Goal: Task Accomplishment & Management: Complete application form

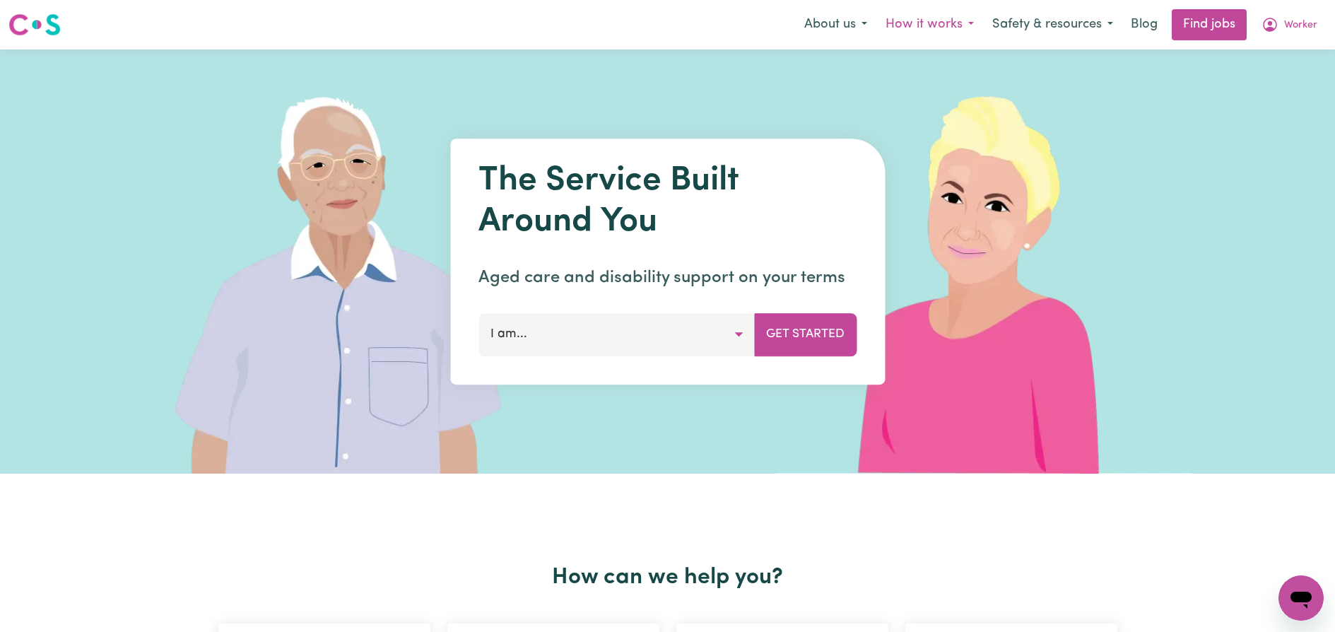
click at [912, 31] on button "How it works" at bounding box center [930, 25] width 107 height 30
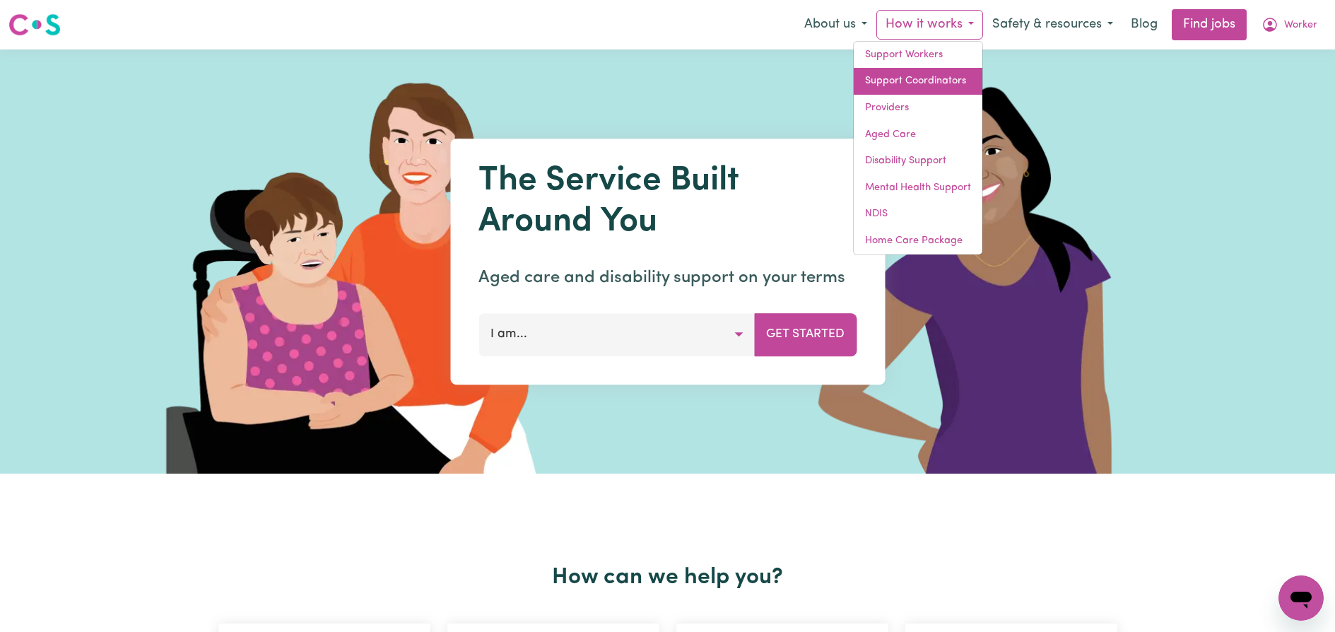
click at [925, 73] on link "Support Coordinators" at bounding box center [918, 81] width 129 height 27
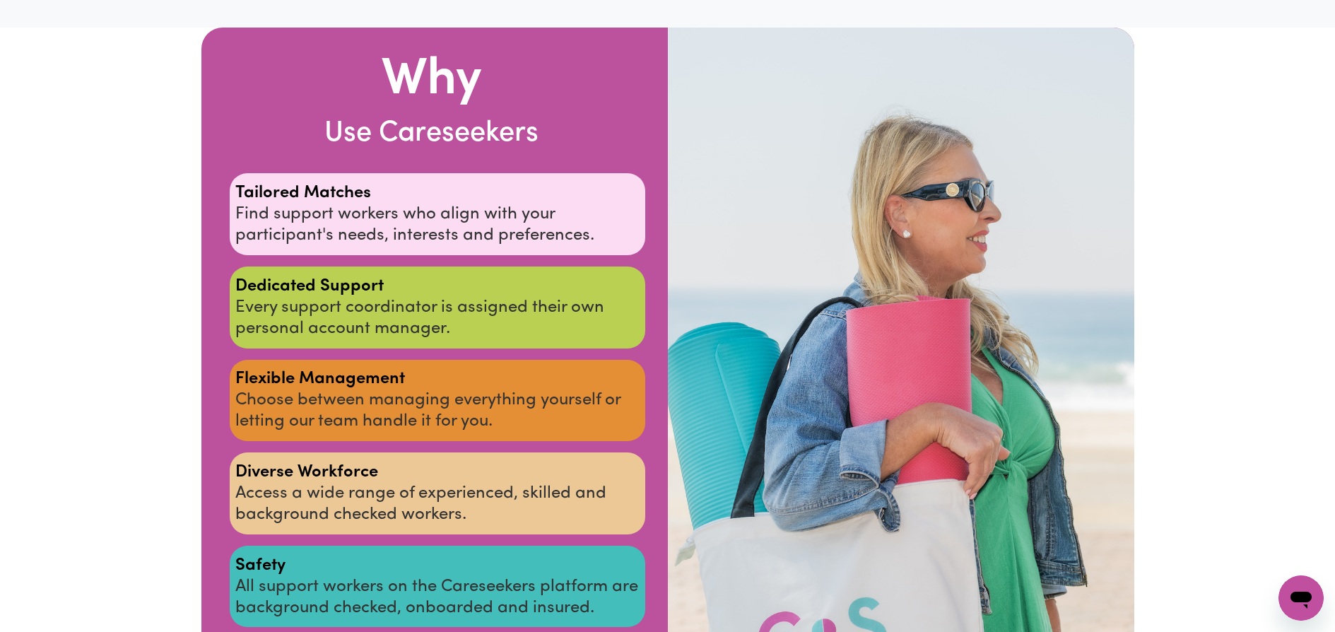
scroll to position [1305, 0]
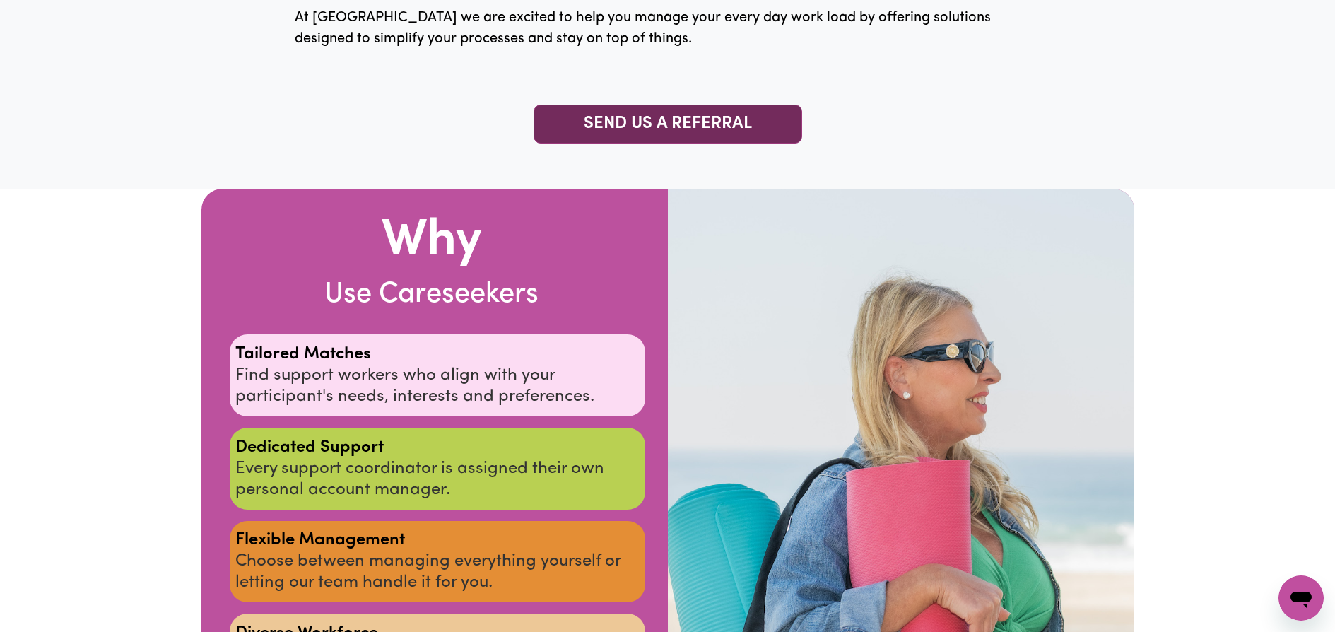
click at [709, 144] on link "SEND US A REFERRAL" at bounding box center [668, 124] width 269 height 39
